Goal: Find specific page/section: Find specific page/section

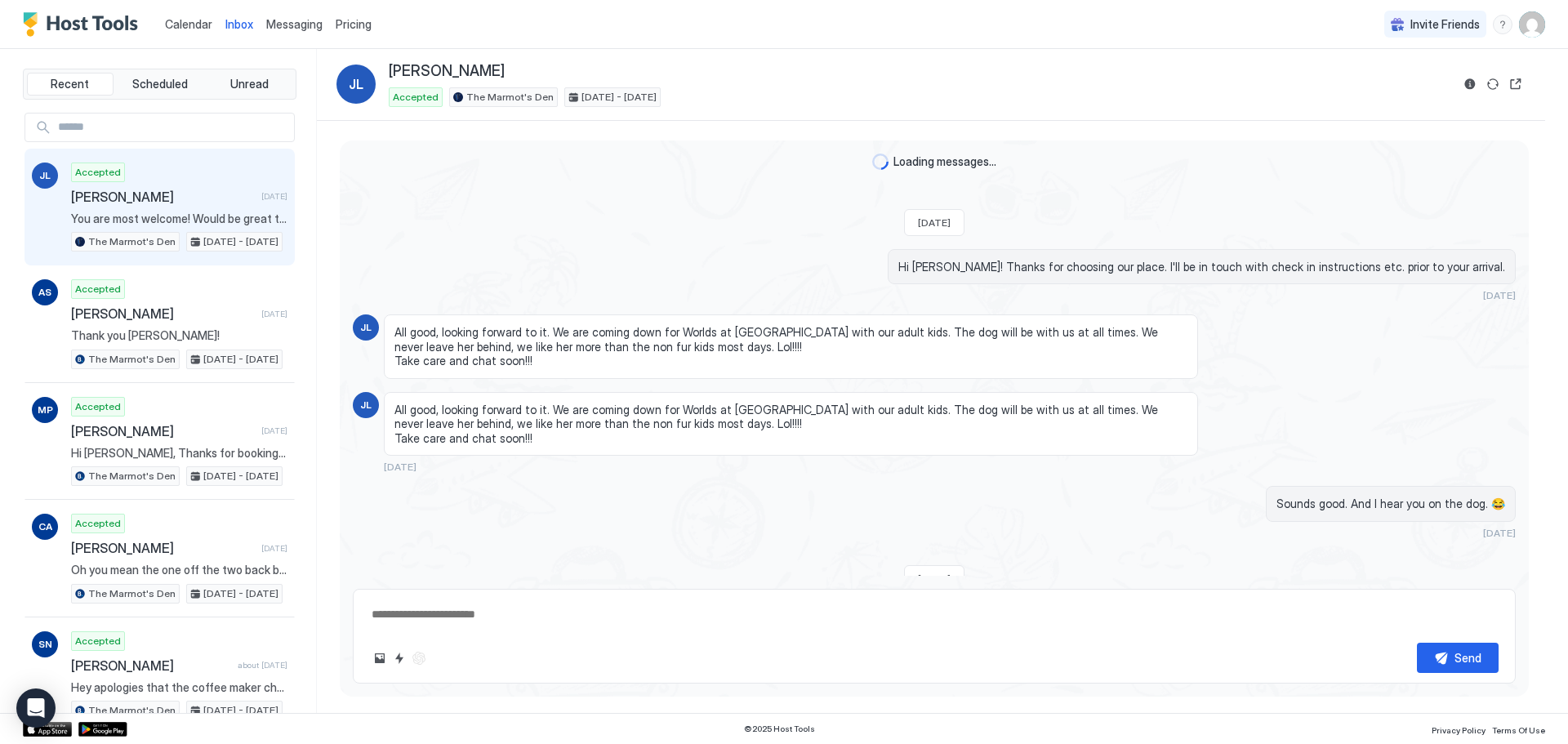
scroll to position [1219, 0]
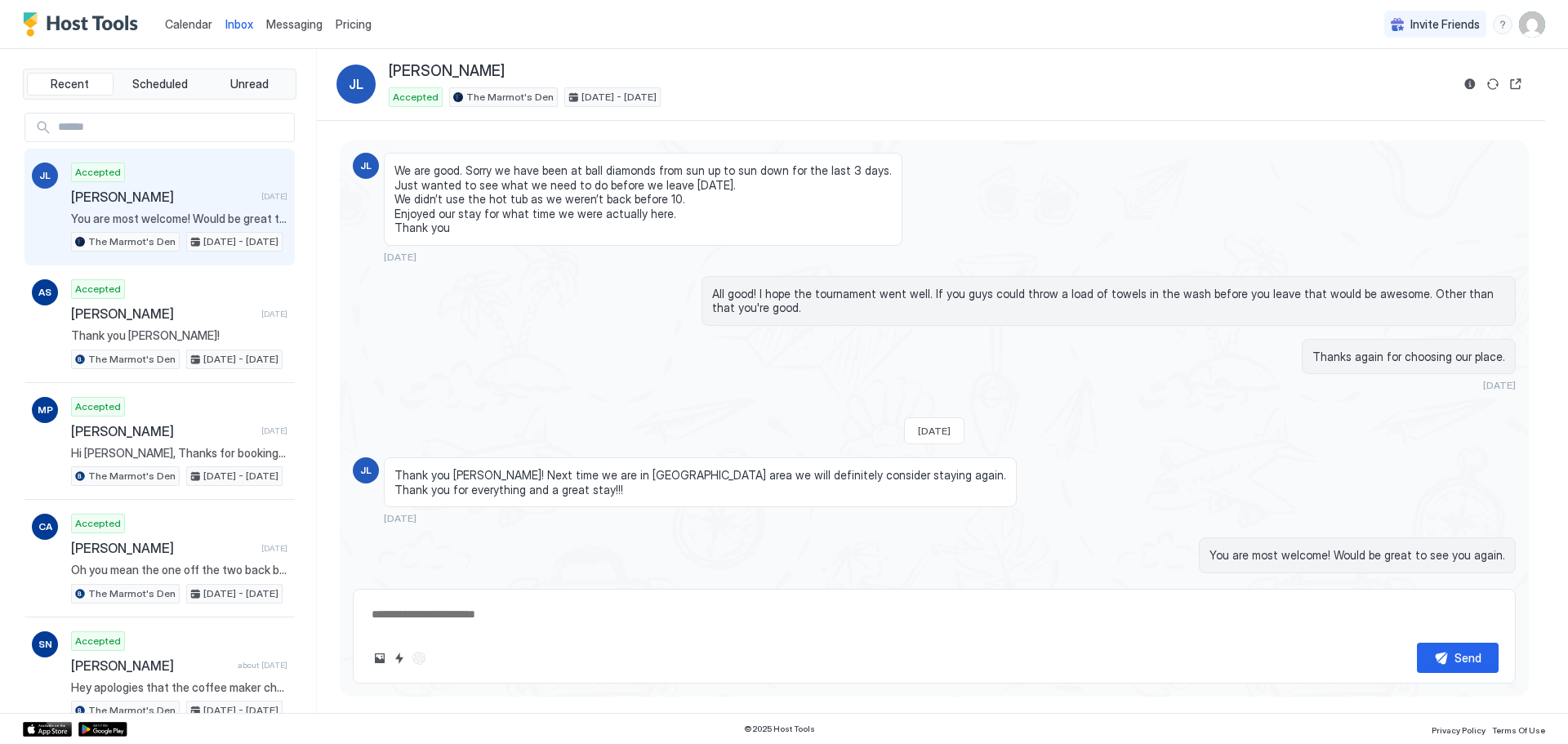
type textarea "*"
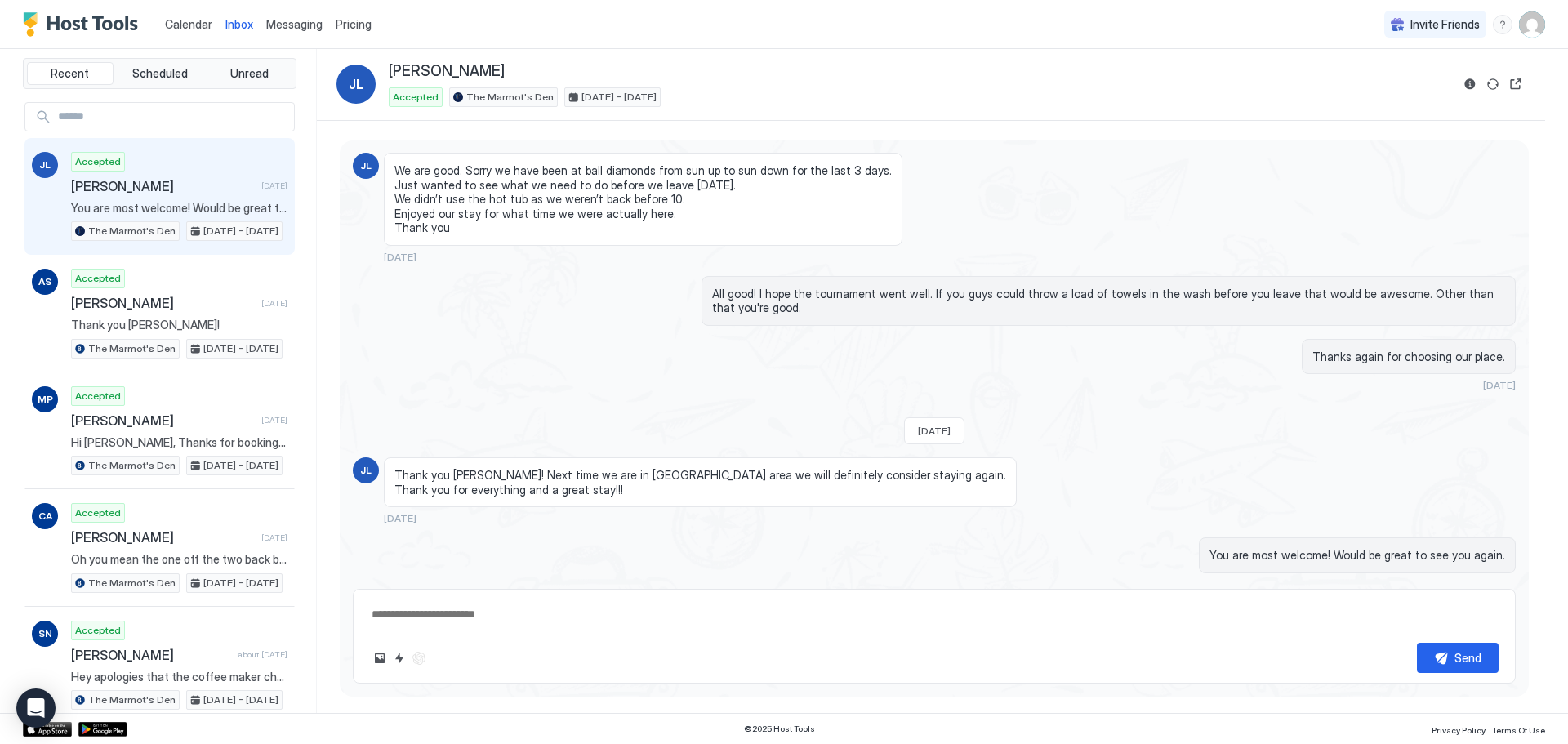
scroll to position [0, 0]
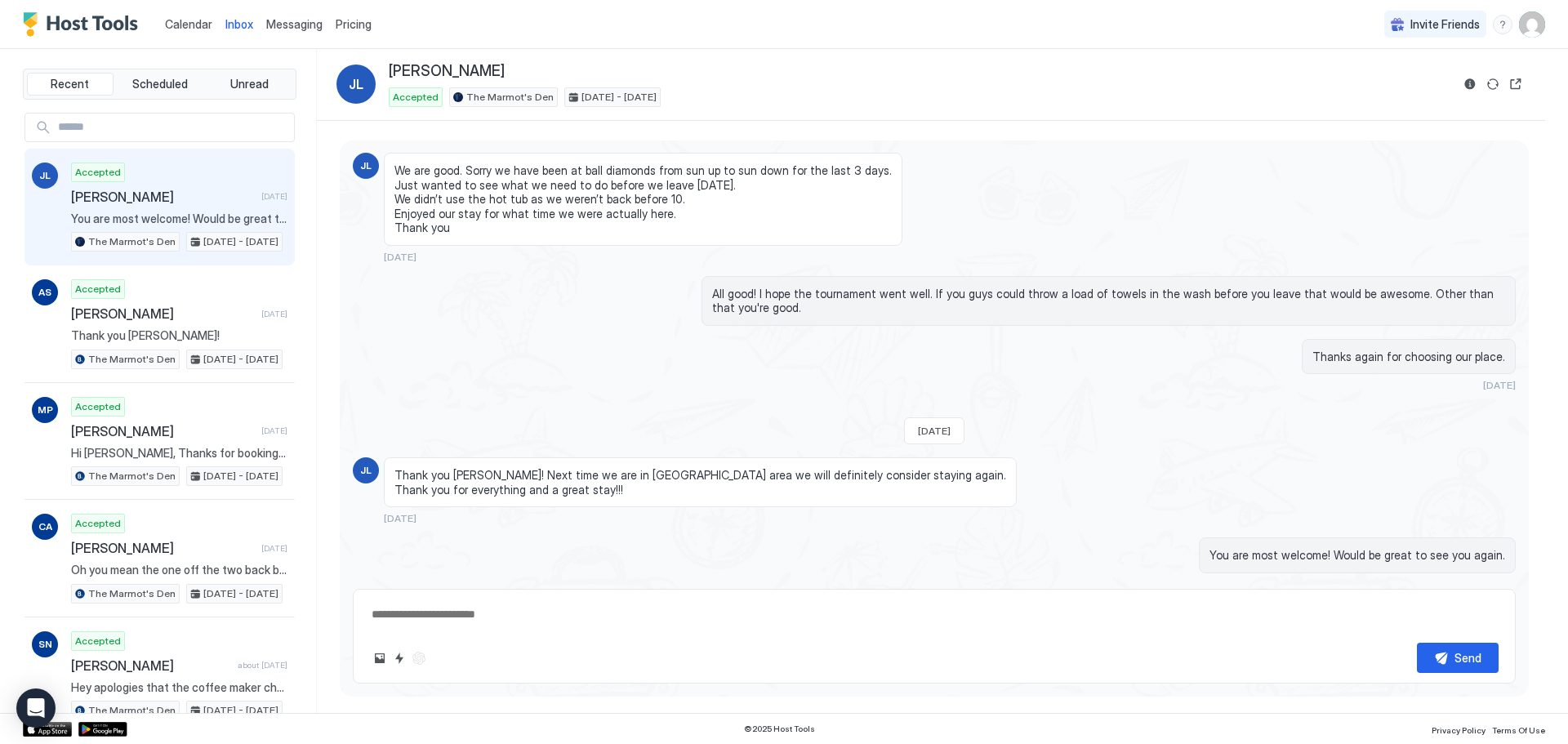
click at [198, 22] on span "Calendar" at bounding box center [189, 23] width 48 height 14
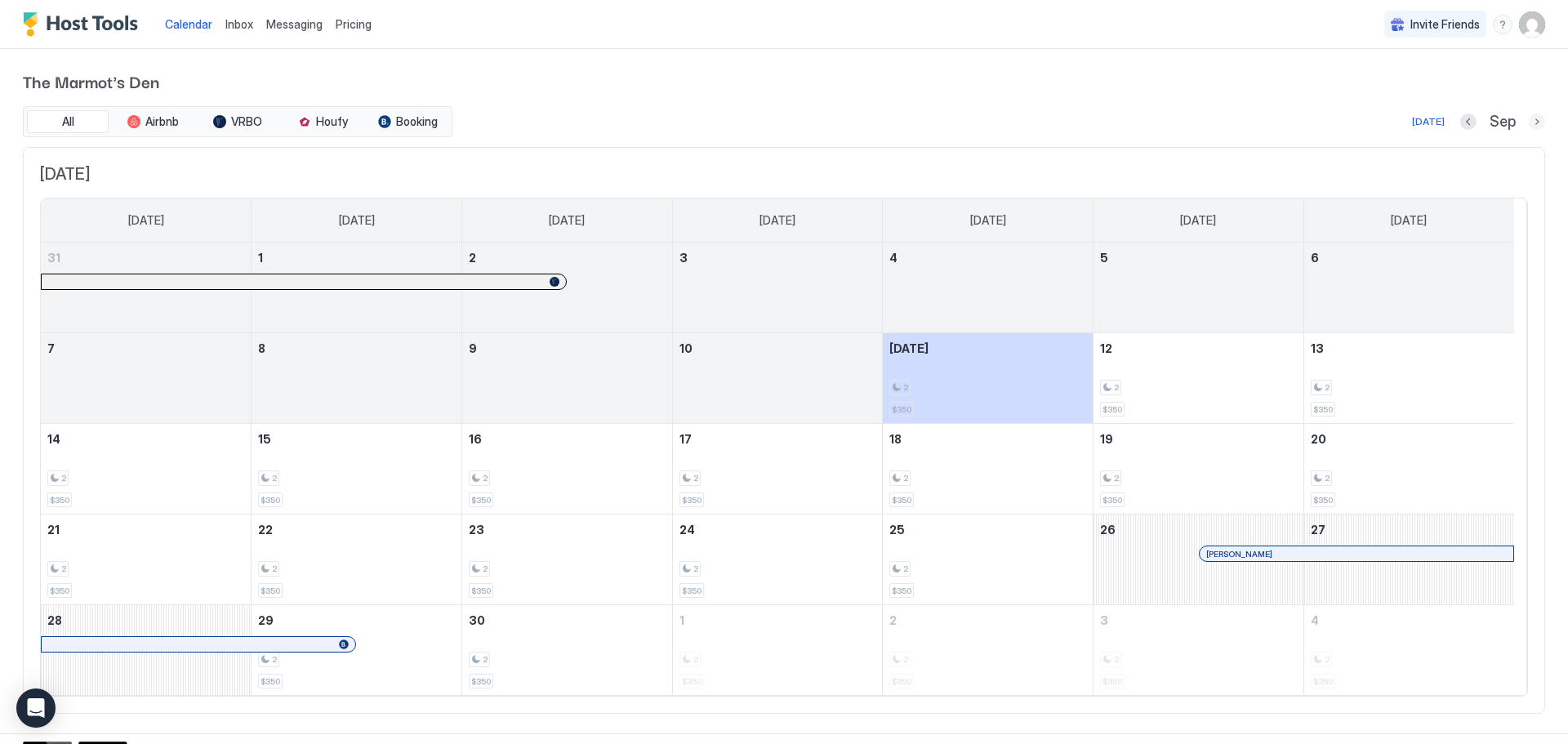
click at [1529, 123] on button "Next month" at bounding box center [1536, 122] width 16 height 16
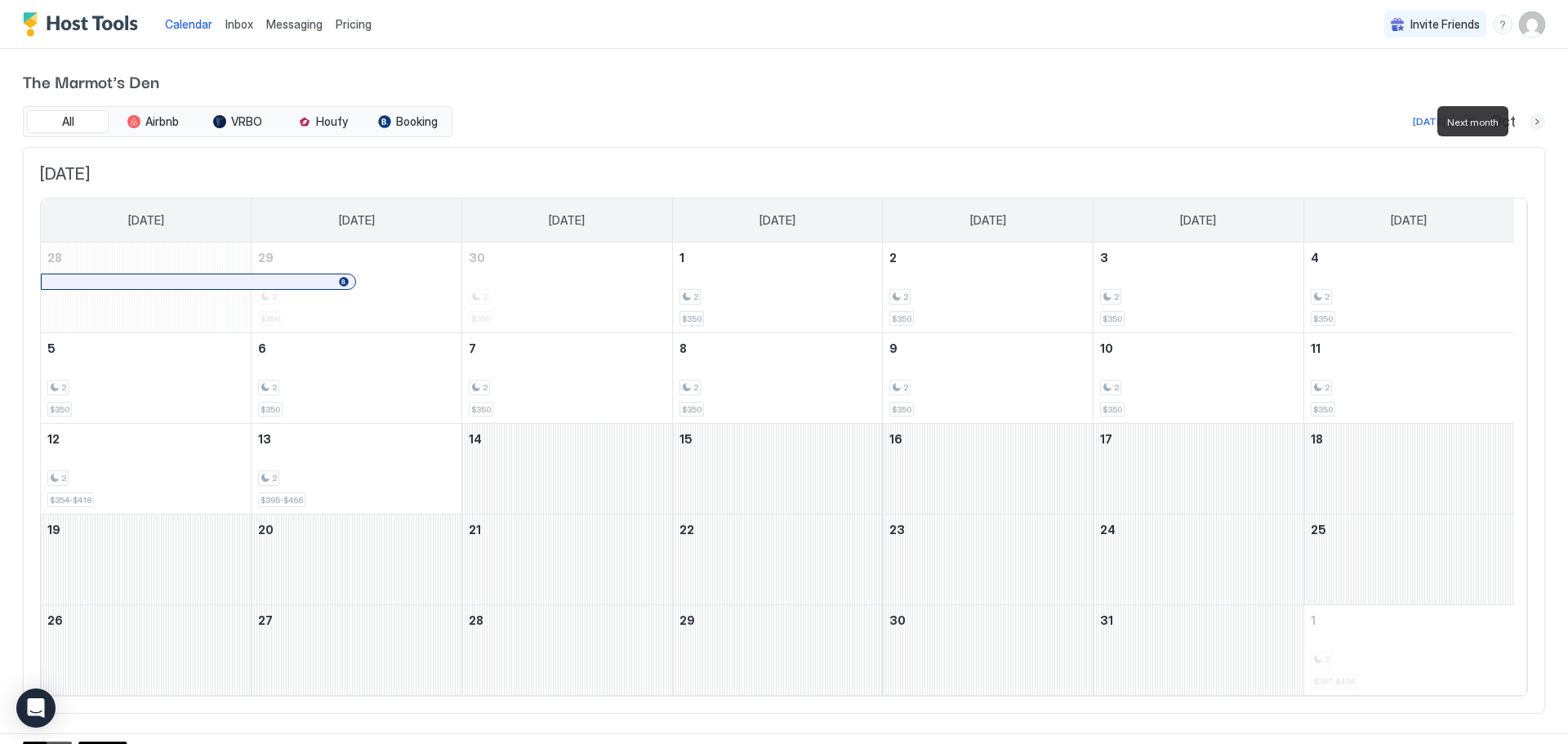
click at [1529, 123] on button "Next month" at bounding box center [1536, 122] width 16 height 16
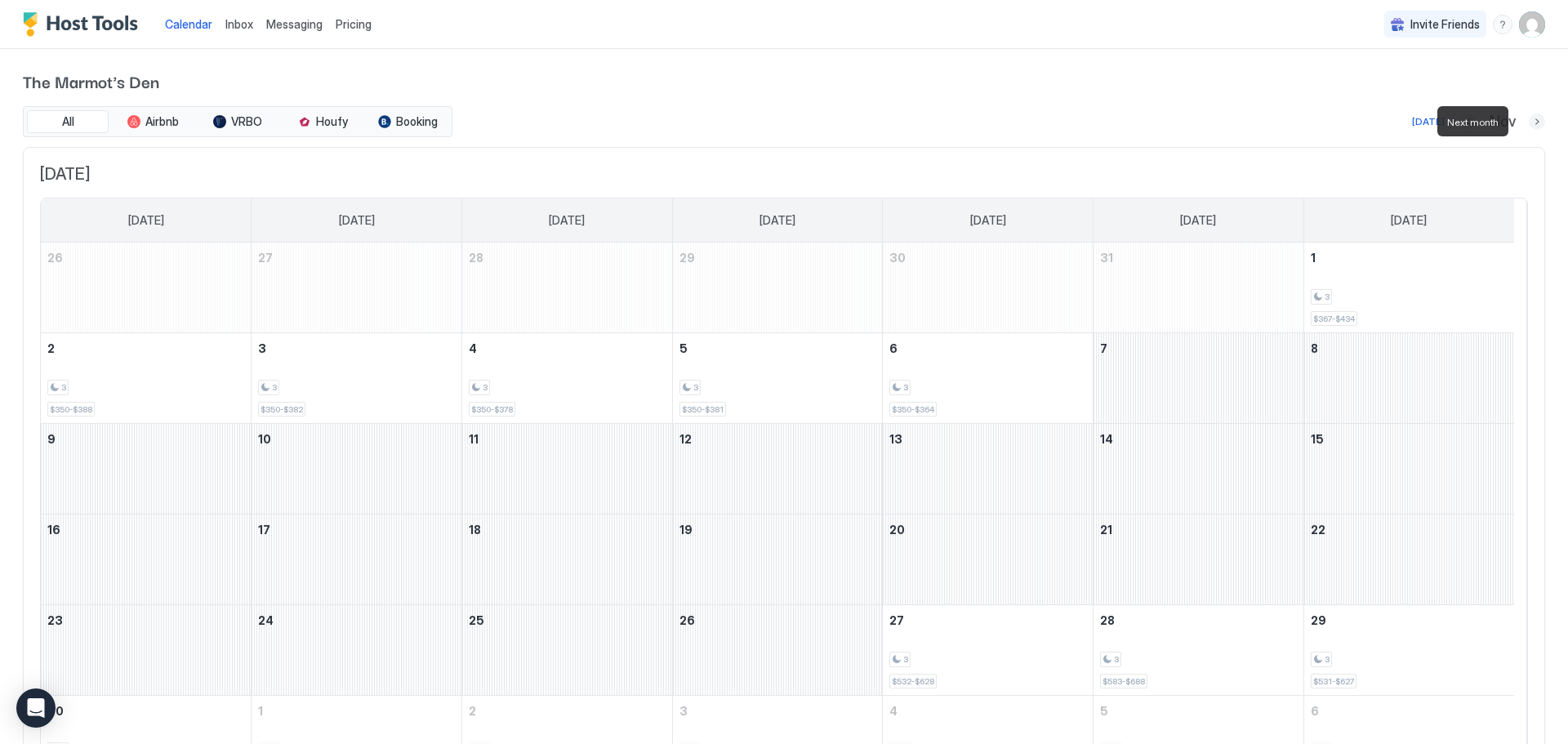
click at [1529, 123] on button "Next month" at bounding box center [1536, 122] width 16 height 16
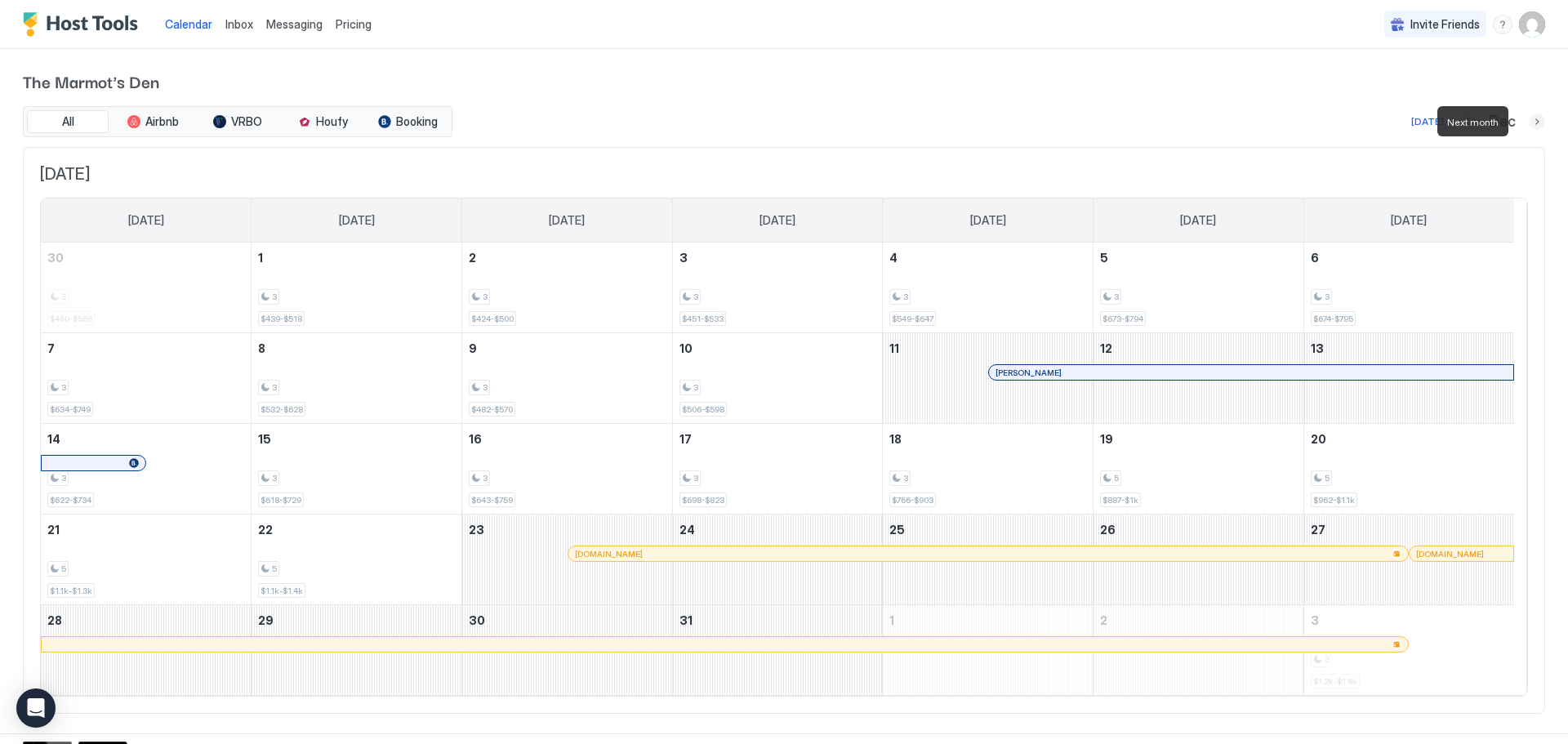
click at [1529, 123] on button "Next month" at bounding box center [1536, 122] width 16 height 16
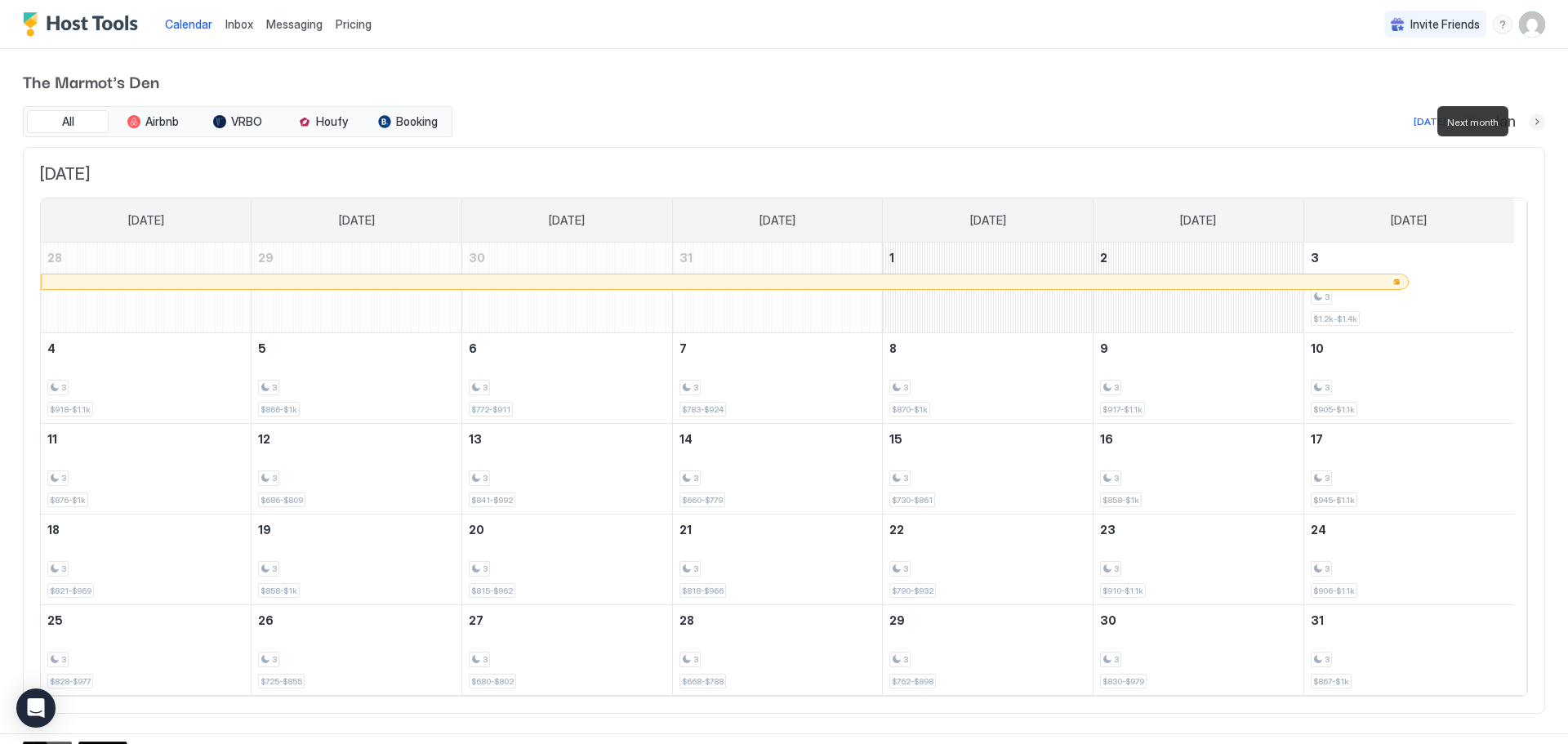
click at [1529, 123] on button "Next month" at bounding box center [1536, 122] width 16 height 16
